Goal: Find specific page/section: Find specific page/section

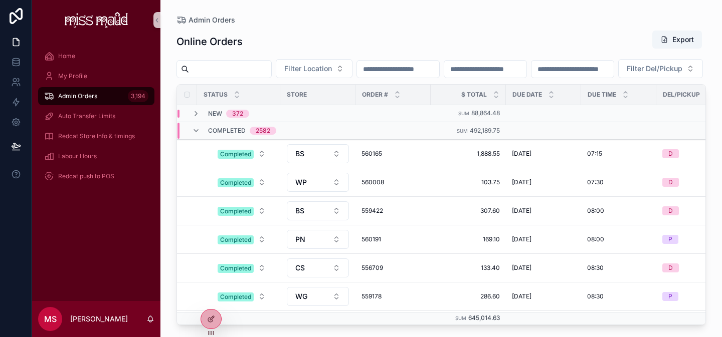
click at [103, 90] on div "Admin Orders 3,194" at bounding box center [96, 96] width 104 height 16
